Goal: Find specific page/section: Find specific page/section

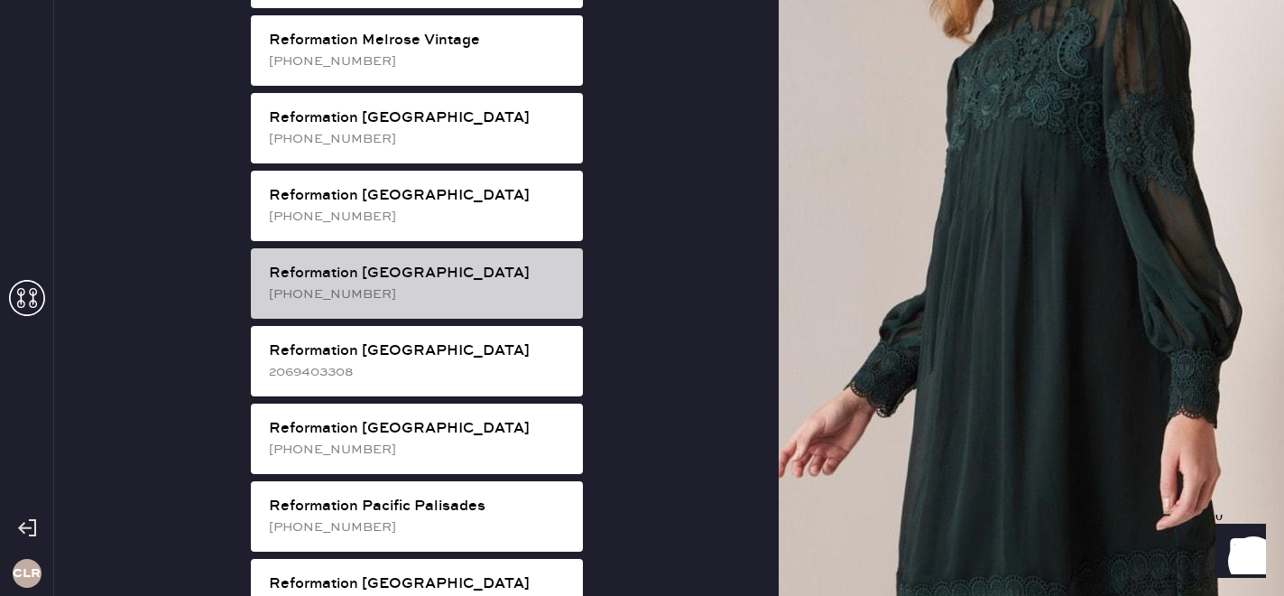
scroll to position [2087, 0]
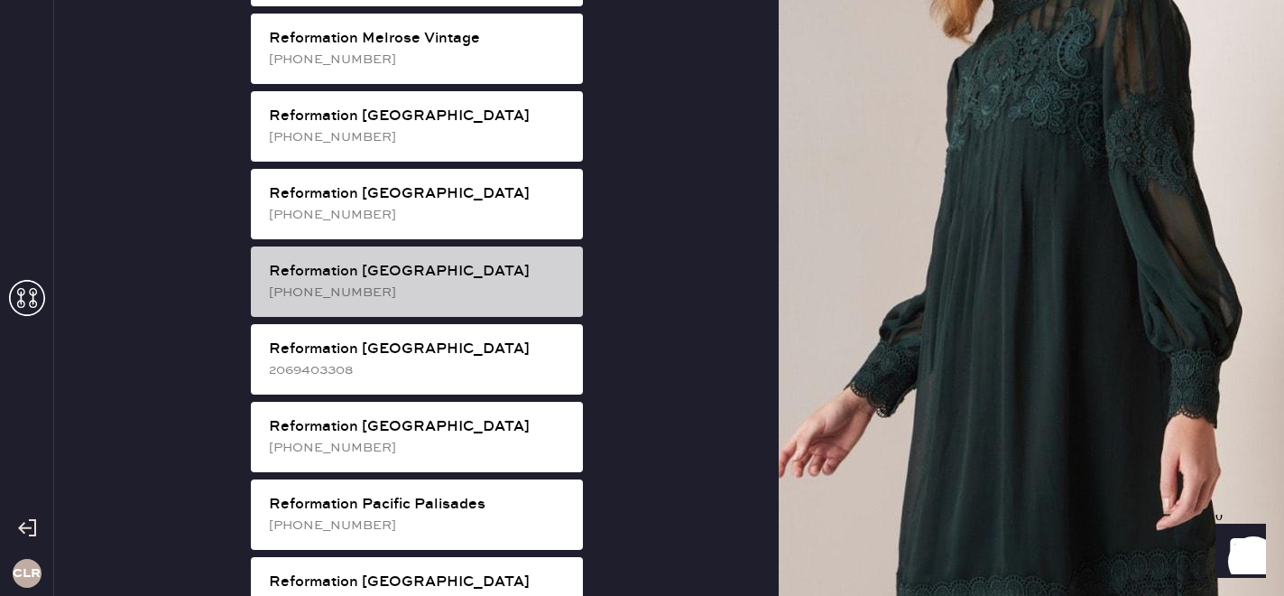
click at [399, 261] on div "Reformation [GEOGRAPHIC_DATA]" at bounding box center [419, 272] width 300 height 22
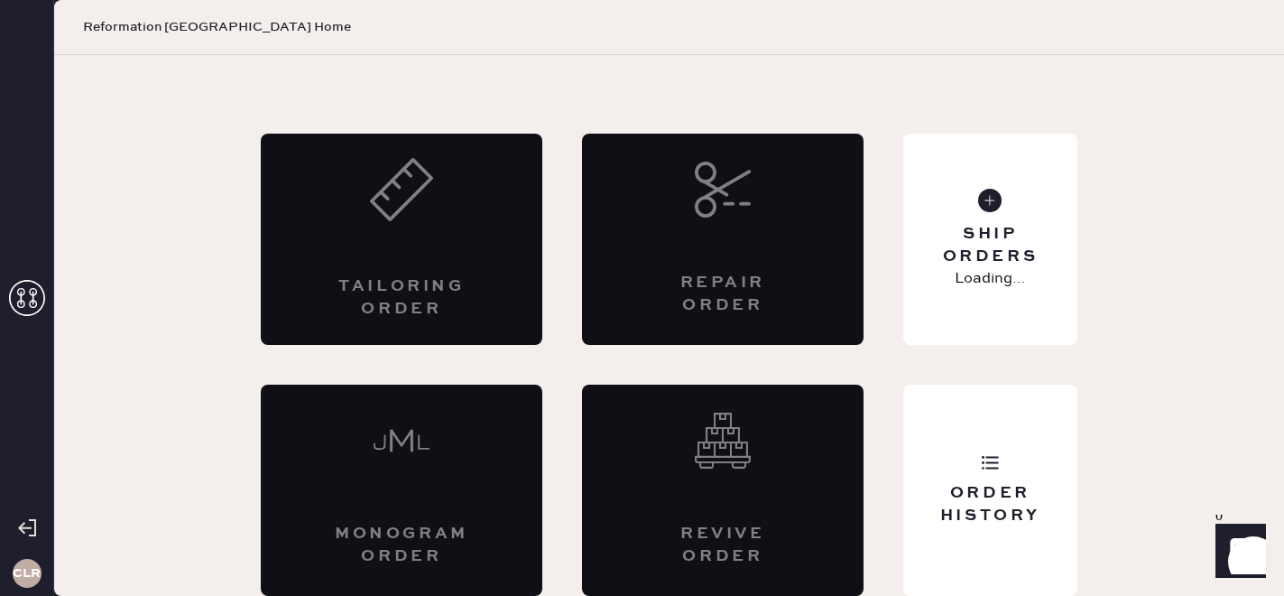
scroll to position [59, 0]
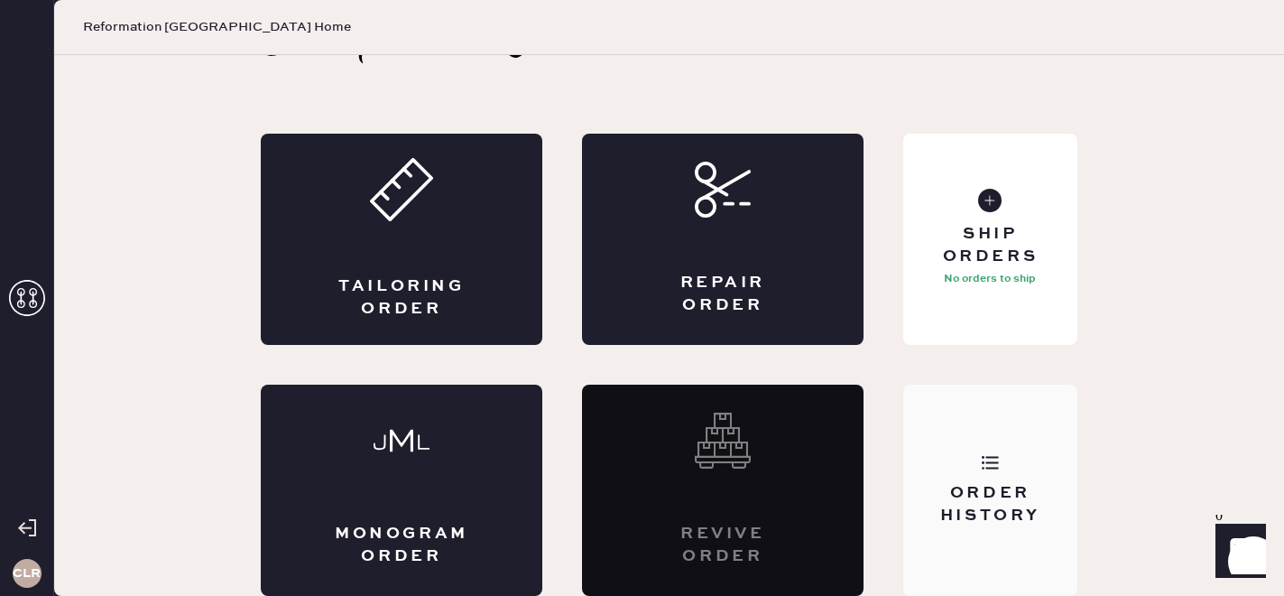
click at [983, 457] on use at bounding box center [990, 463] width 17 height 14
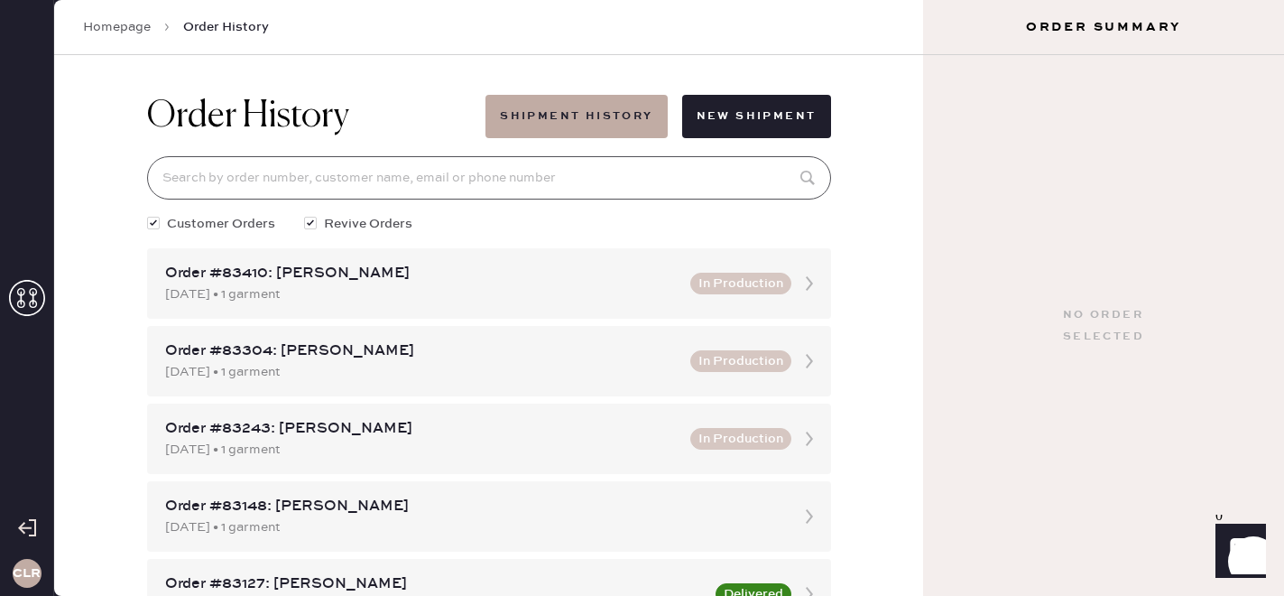
click at [345, 169] on input at bounding box center [489, 177] width 684 height 43
paste input "[EMAIL_ADDRESS][DOMAIN_NAME]"
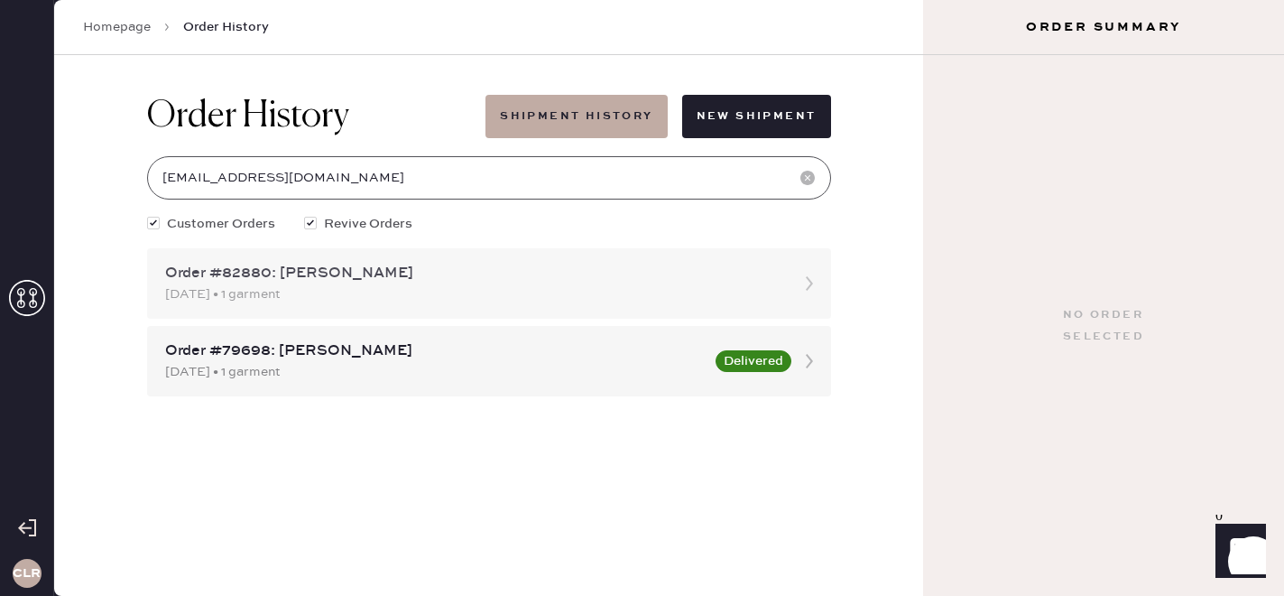
type input "[EMAIL_ADDRESS][DOMAIN_NAME]"
click at [349, 300] on div "[DATE] • 1 garment" at bounding box center [472, 294] width 615 height 20
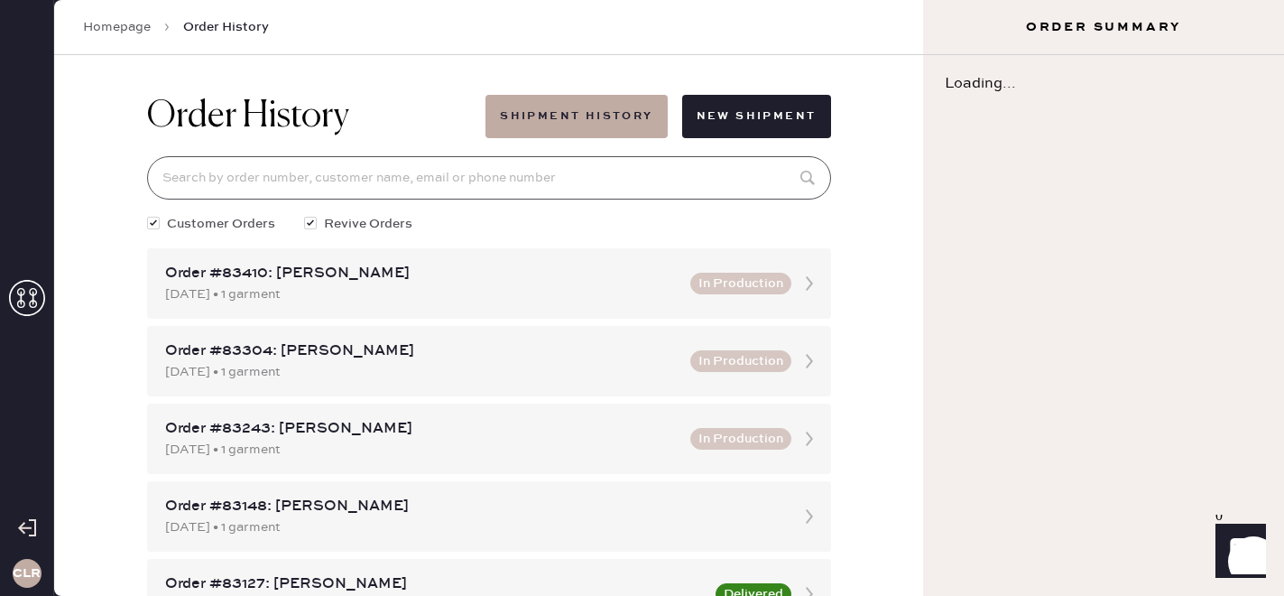
click at [291, 182] on input at bounding box center [489, 177] width 684 height 43
paste input "[EMAIL_ADDRESS][DOMAIN_NAME]"
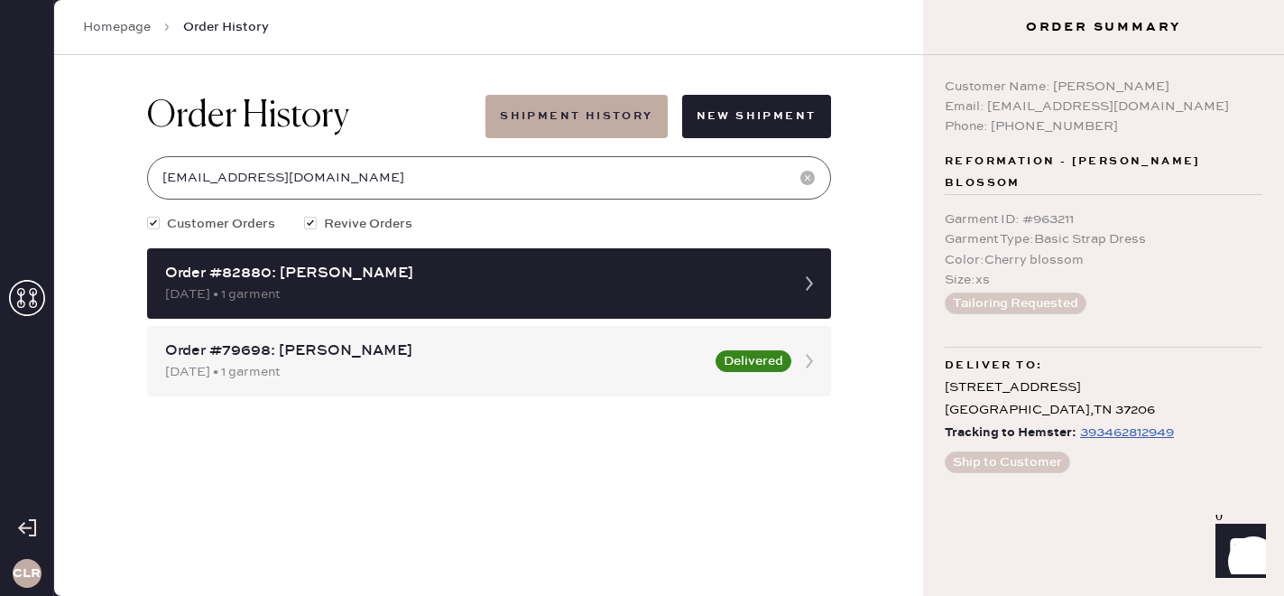
type input "[EMAIL_ADDRESS][DOMAIN_NAME]"
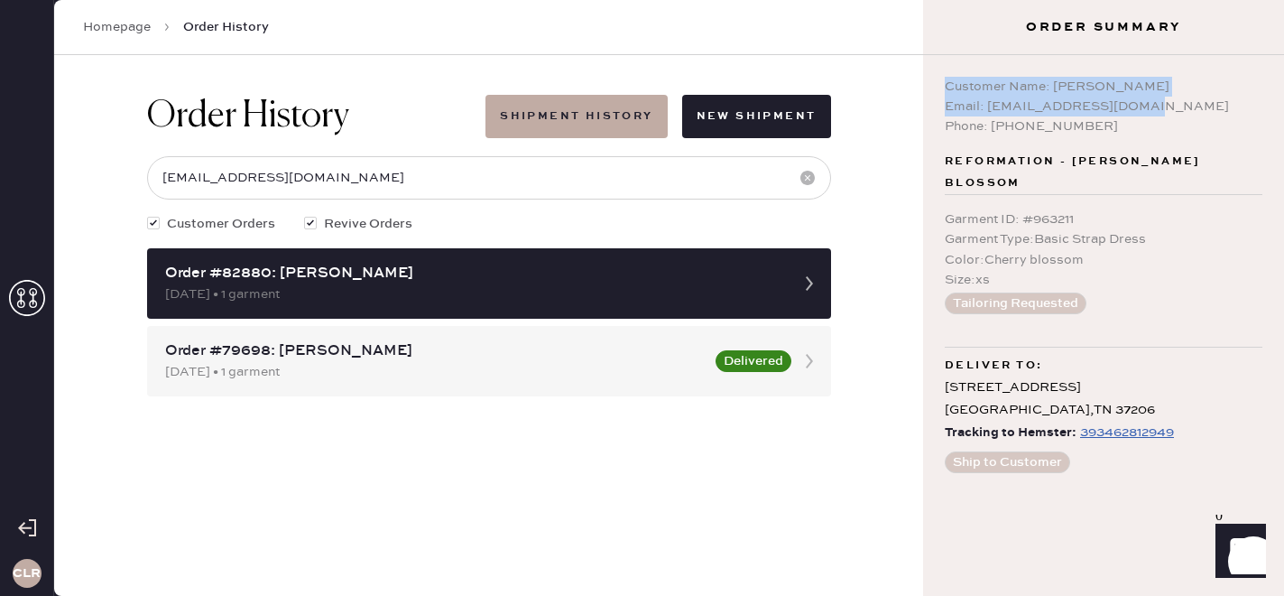
copy div "Customer Name: [PERSON_NAME] Email: [EMAIL_ADDRESS][DOMAIN_NAME]"
drag, startPoint x: 1144, startPoint y: 109, endPoint x: 945, endPoint y: 88, distance: 200.5
click at [945, 88] on div "Customer Name: [PERSON_NAME] Email: [EMAIL_ADDRESS][DOMAIN_NAME] Phone: [PHONE_…" at bounding box center [1104, 107] width 318 height 60
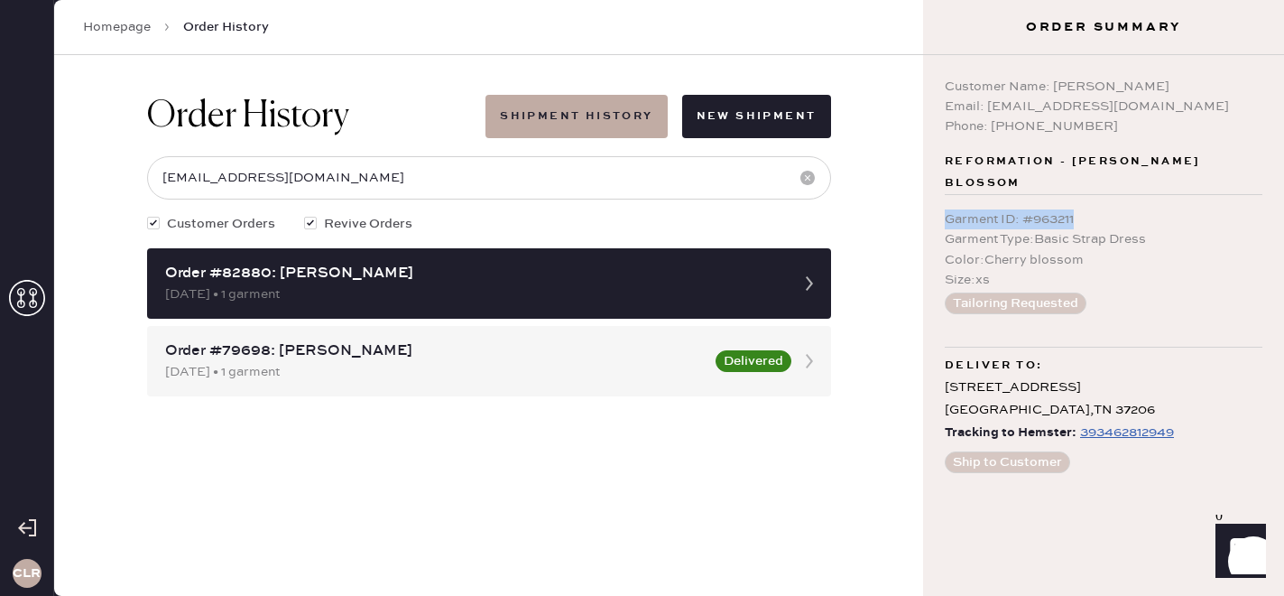
copy div "Garment ID : # 963211"
drag, startPoint x: 1096, startPoint y: 214, endPoint x: 936, endPoint y: 209, distance: 160.7
click at [936, 209] on div "Customer Name: [PERSON_NAME] Email: [EMAIL_ADDRESS][DOMAIN_NAME] Phone: [PHONE_…" at bounding box center [1103, 325] width 361 height 540
